Goal: Information Seeking & Learning: Check status

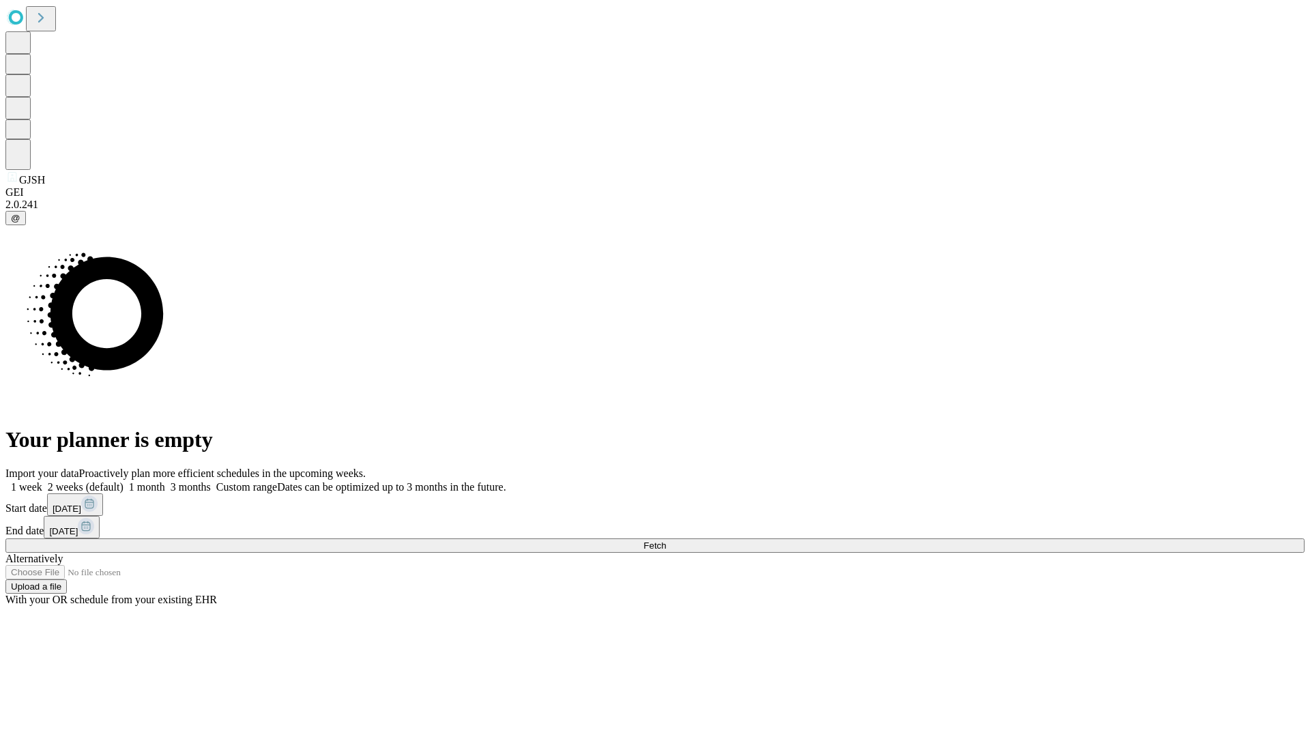
click at [666, 540] on span "Fetch" at bounding box center [654, 545] width 23 height 10
